Goal: Transaction & Acquisition: Purchase product/service

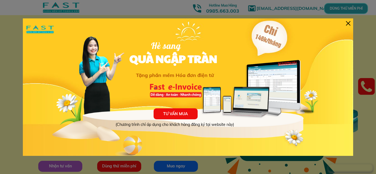
click at [349, 24] on div at bounding box center [348, 23] width 4 height 4
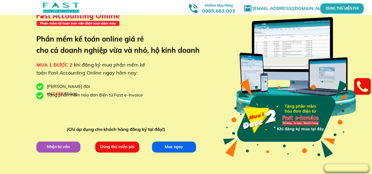
scroll to position [55, 0]
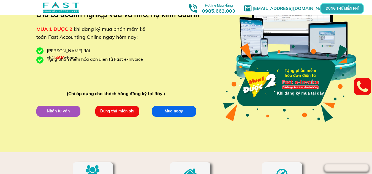
click at [170, 110] on p "Mua ngay" at bounding box center [174, 111] width 48 height 12
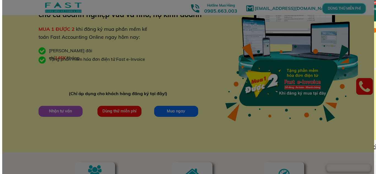
scroll to position [0, 0]
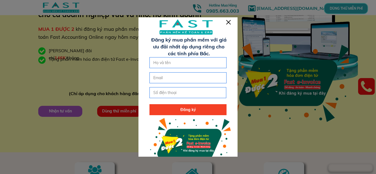
click at [228, 22] on div at bounding box center [228, 22] width 4 height 4
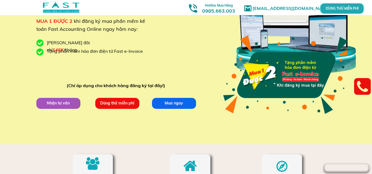
scroll to position [55, 0]
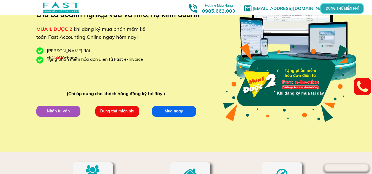
click at [182, 111] on p "Mua ngay" at bounding box center [174, 112] width 46 height 12
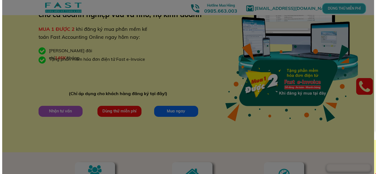
scroll to position [0, 0]
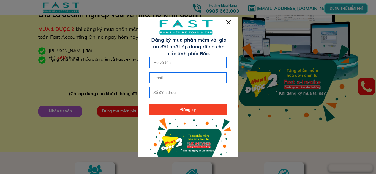
click at [178, 64] on input "text" at bounding box center [188, 63] width 72 height 10
type input "[PERSON_NAME]"
click at [170, 79] on input "email" at bounding box center [188, 78] width 72 height 10
type input "tranthithuylinh18"
